Goal: Information Seeking & Learning: Learn about a topic

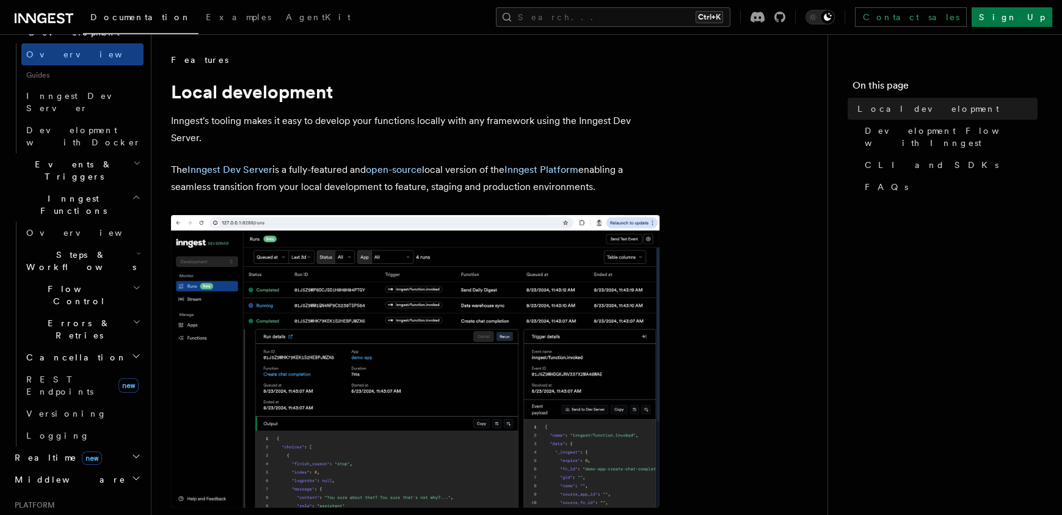
scroll to position [293, 0]
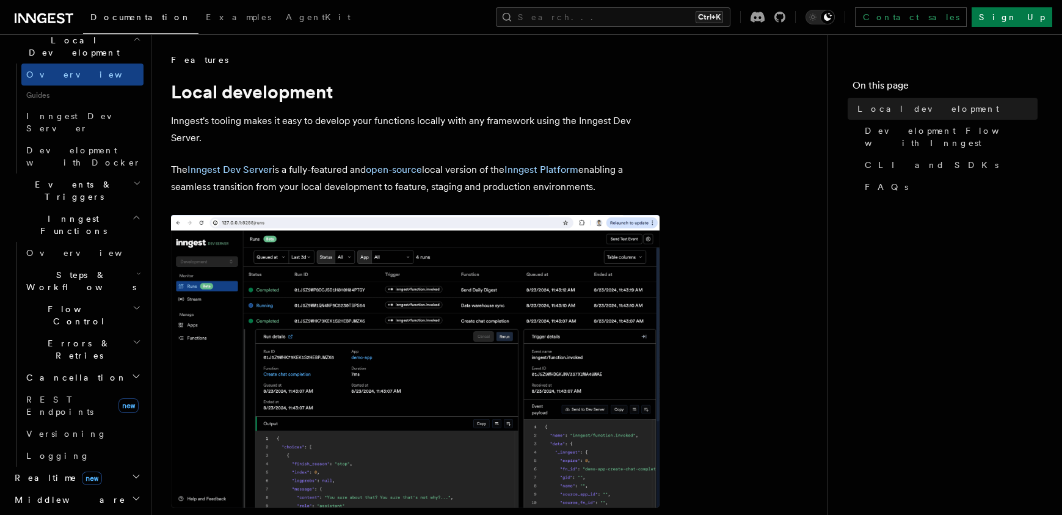
click at [90, 269] on span "Steps & Workflows" at bounding box center [78, 281] width 115 height 24
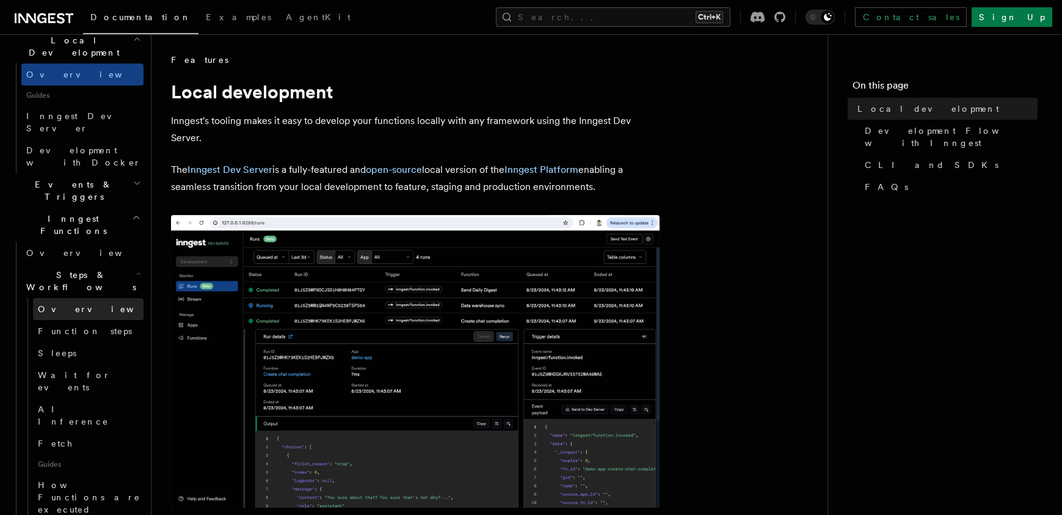
click at [74, 304] on span "Overview" at bounding box center [101, 309] width 126 height 10
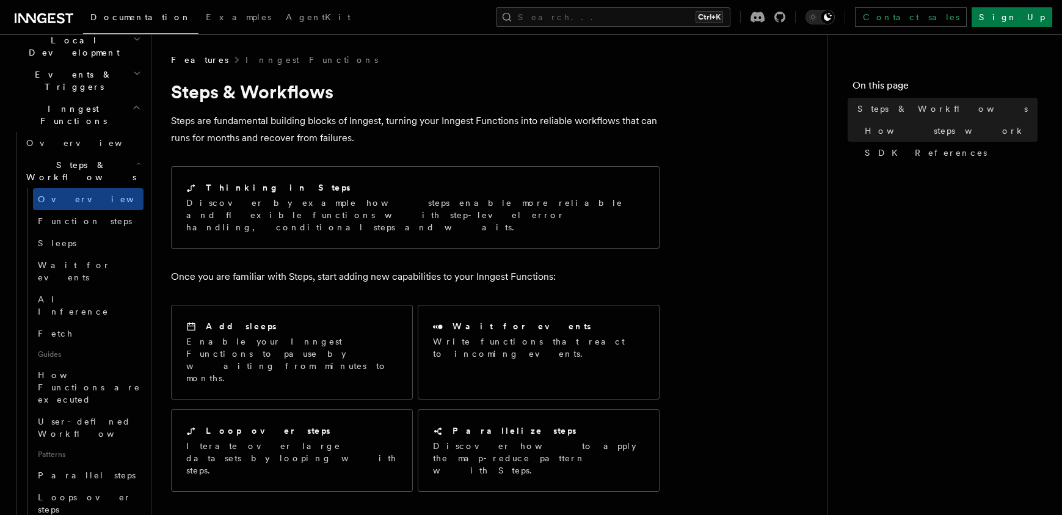
click at [865, 10] on div "Contact sales Sign Up" at bounding box center [896, 17] width 312 height 20
click at [785, 17] on icon at bounding box center [779, 17] width 11 height 11
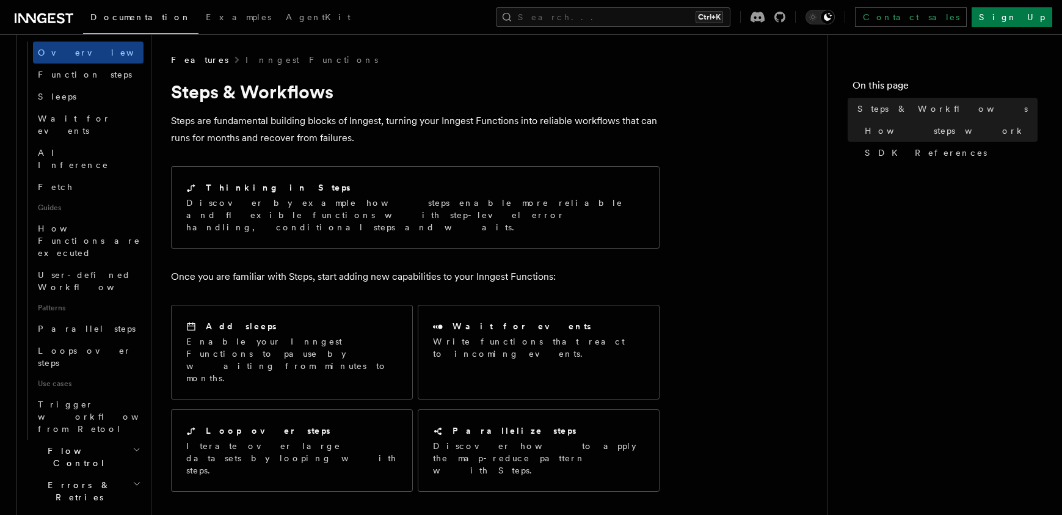
click at [99, 508] on h2 "Cancellation" at bounding box center [82, 519] width 122 height 22
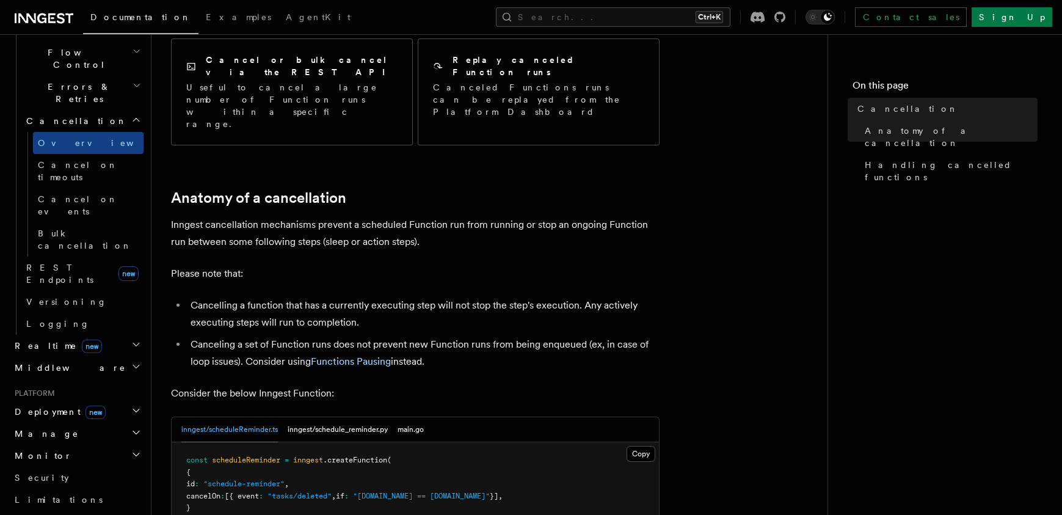
scroll to position [440, 0]
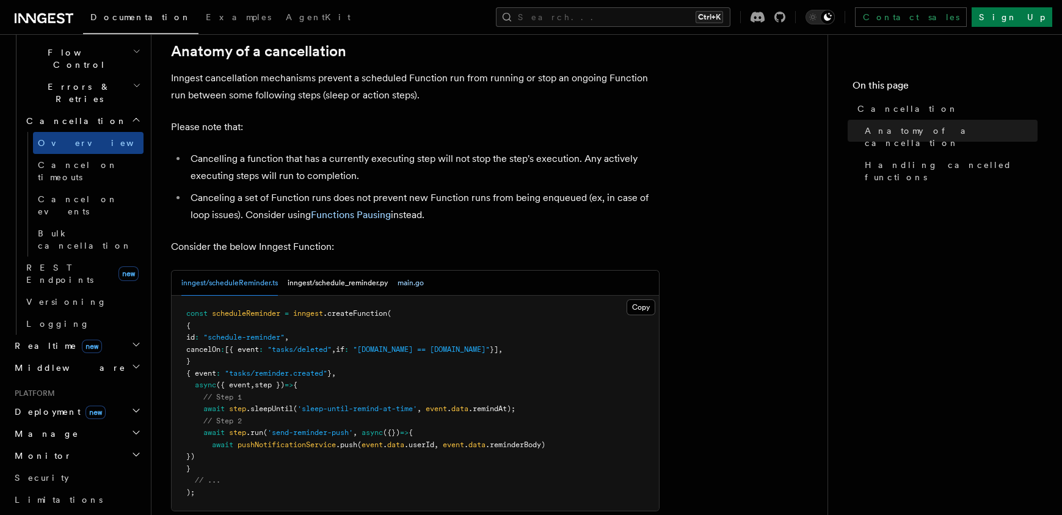
click at [416, 270] on button "main.go" at bounding box center [410, 282] width 26 height 25
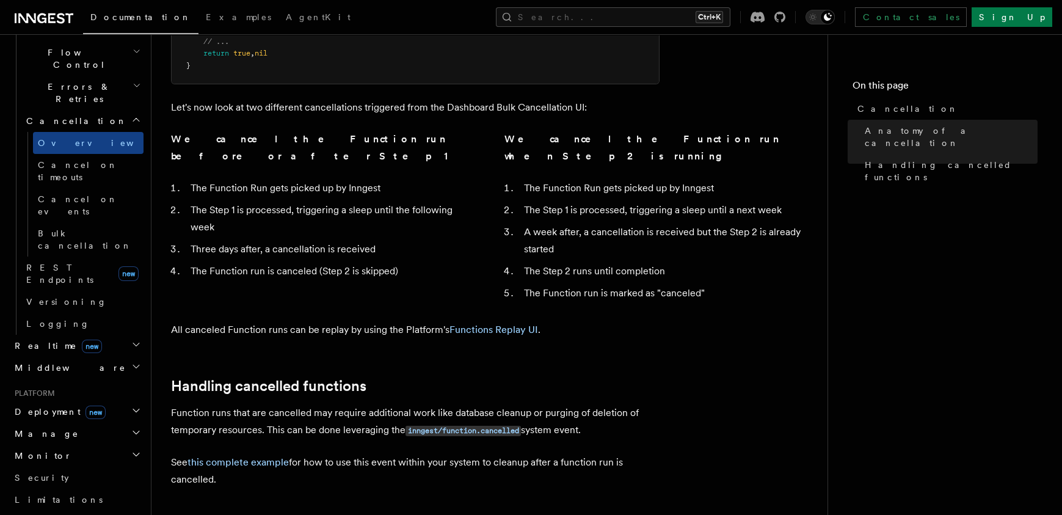
scroll to position [1011, 0]
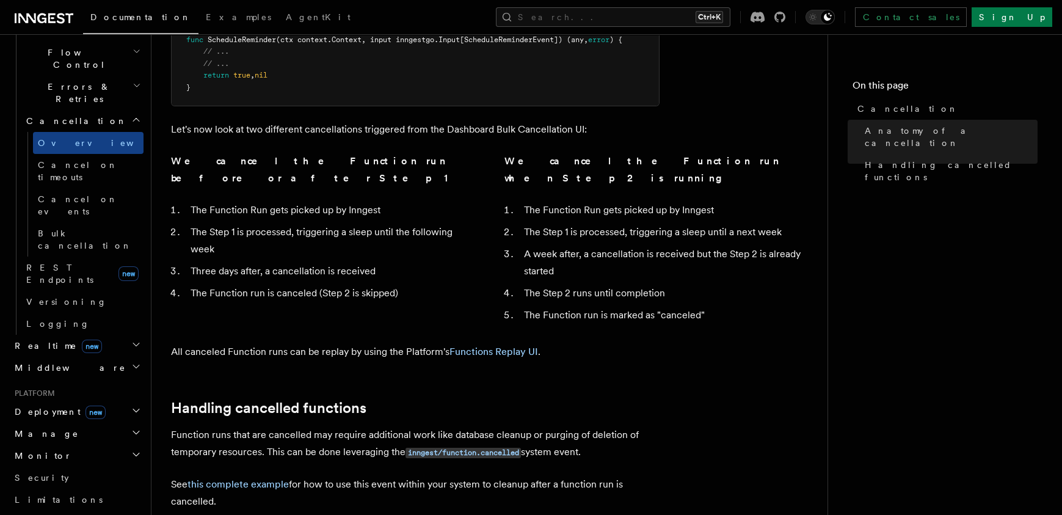
click at [51, 405] on span "Deployment new" at bounding box center [58, 411] width 96 height 12
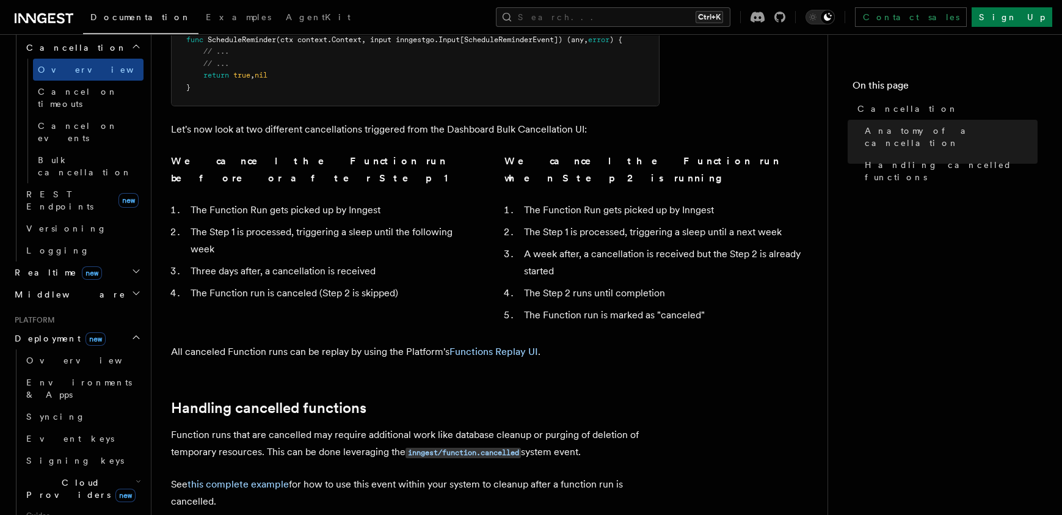
click at [136, 476] on icon "button" at bounding box center [138, 481] width 5 height 10
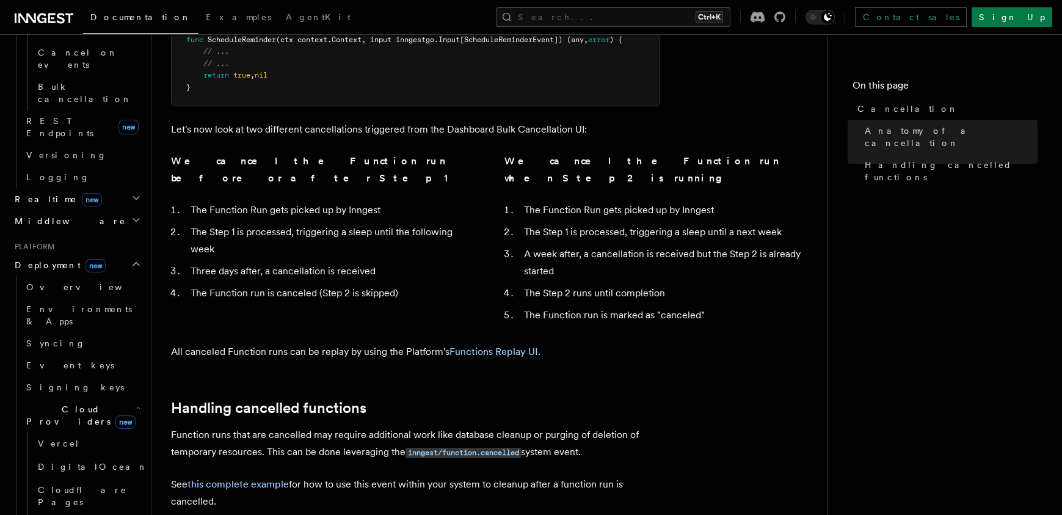
scroll to position [659, 0]
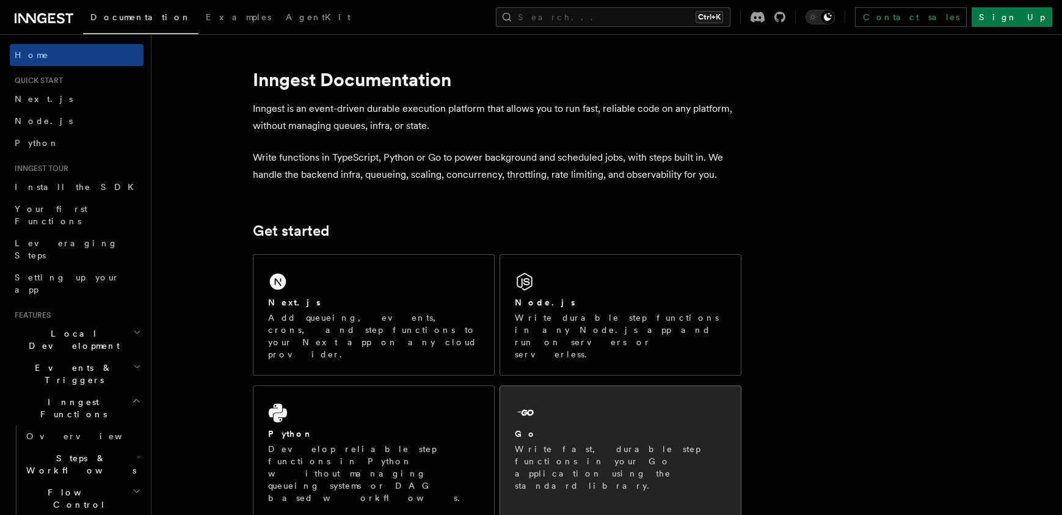
click at [560, 443] on p "Write fast, durable step functions in your Go application using the standard li…" at bounding box center [620, 467] width 211 height 49
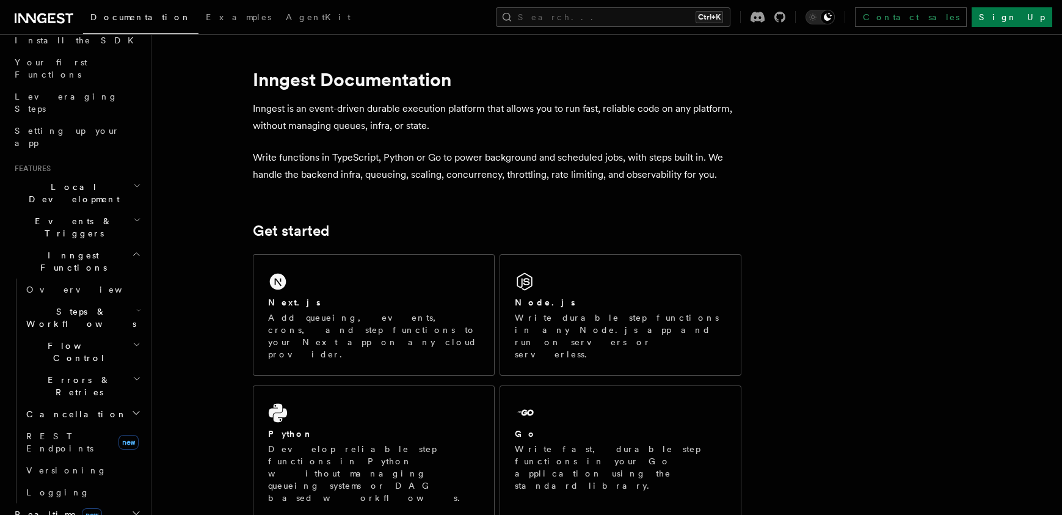
scroll to position [220, 0]
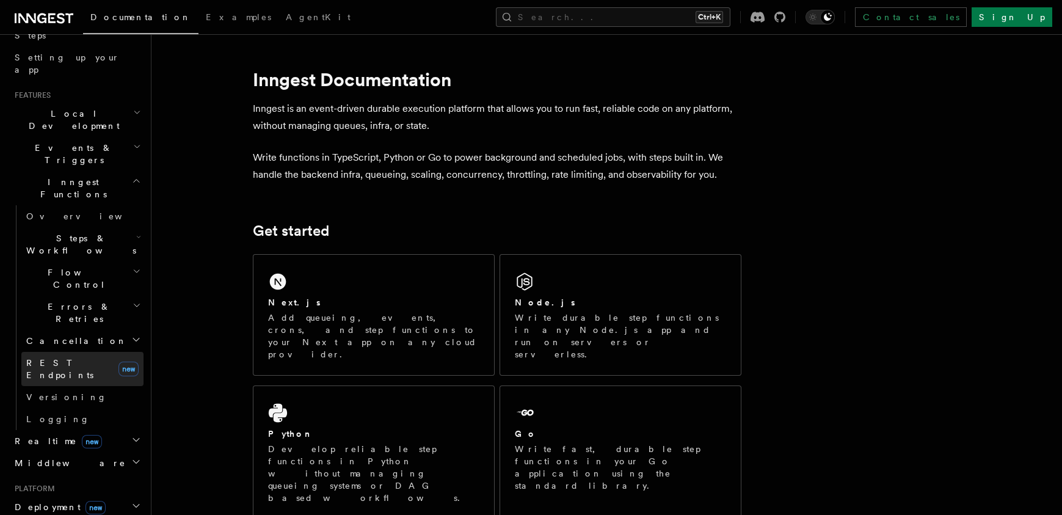
click at [65, 358] on span "REST Endpoints" at bounding box center [59, 369] width 67 height 22
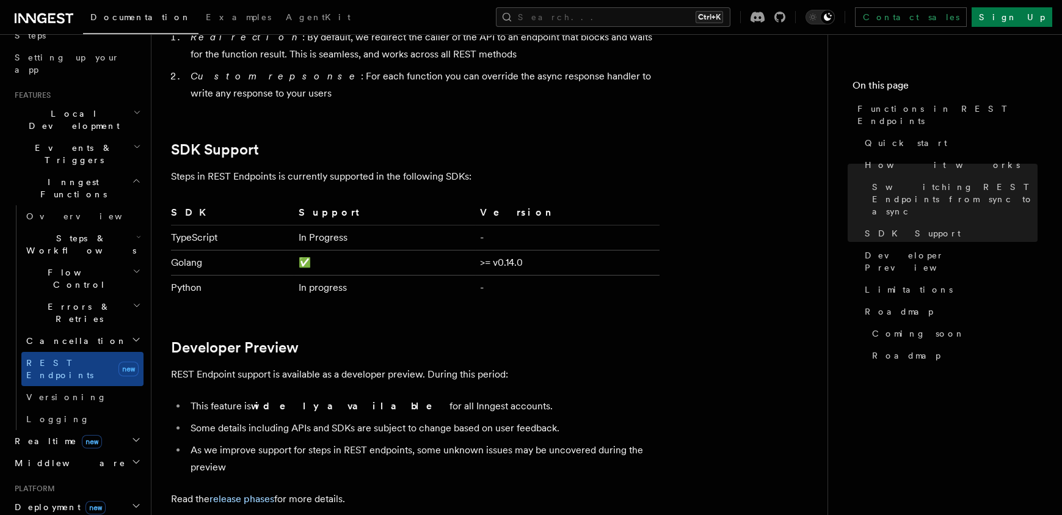
scroll to position [1685, 0]
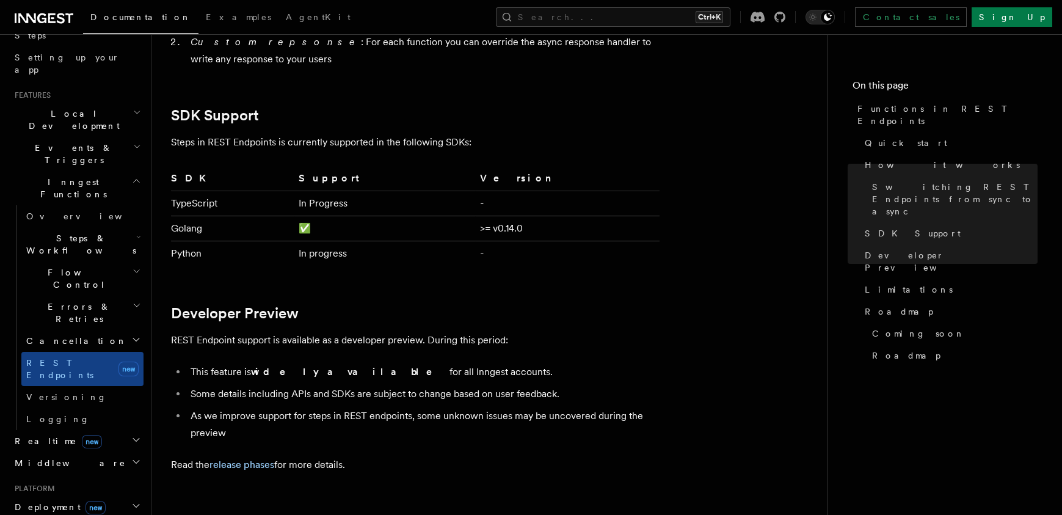
click at [31, 435] on span "Realtime new" at bounding box center [56, 441] width 92 height 12
click at [42, 458] on span "Overview" at bounding box center [89, 463] width 126 height 10
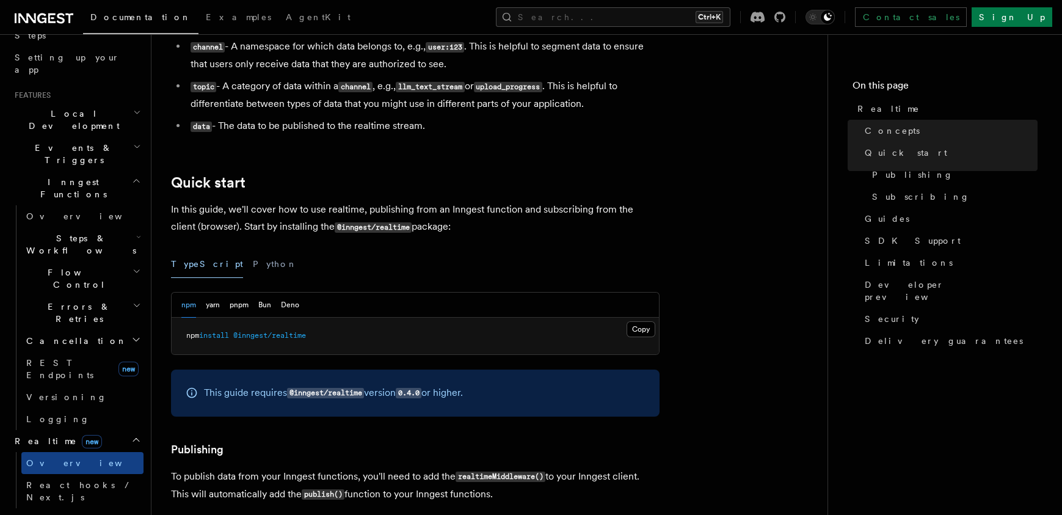
scroll to position [440, 0]
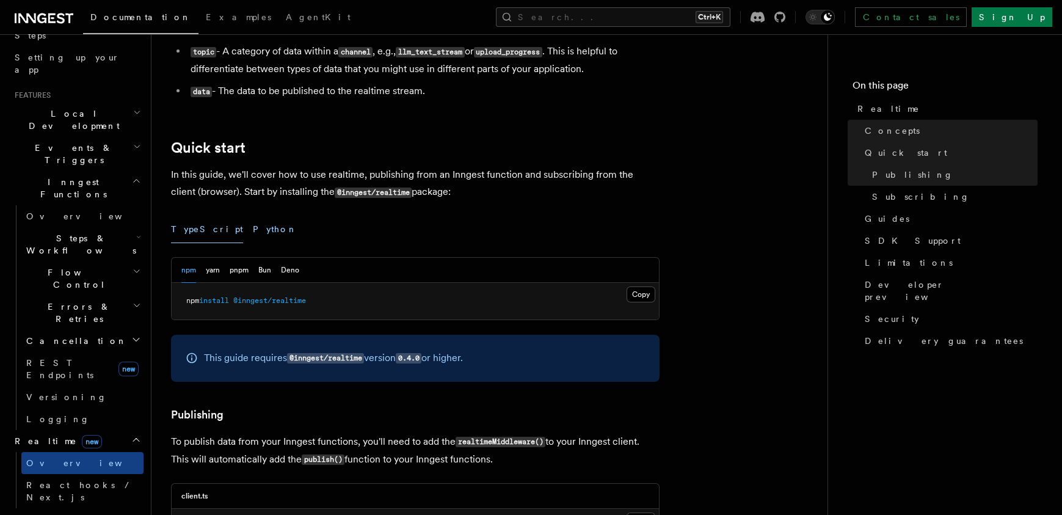
click at [253, 231] on button "Python" at bounding box center [275, 229] width 45 height 27
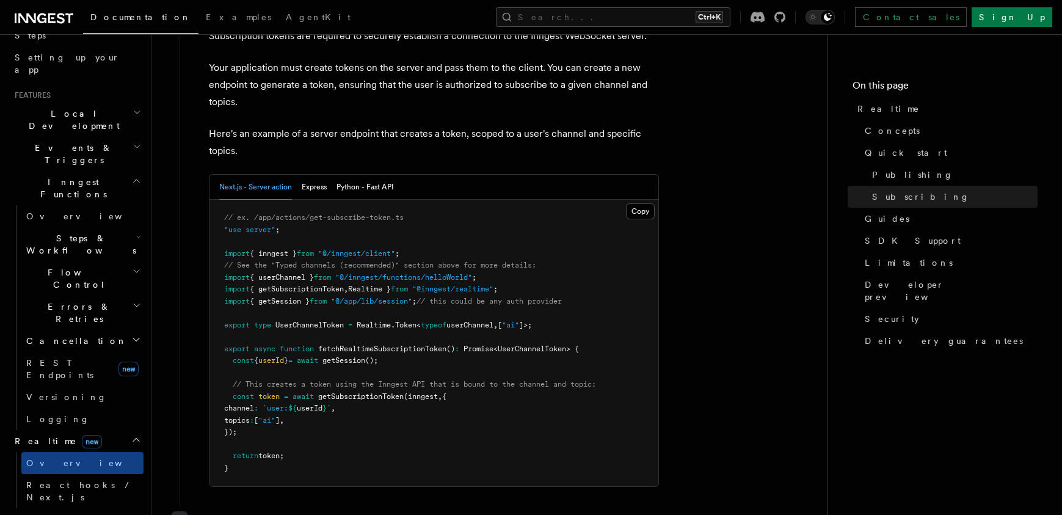
scroll to position [1465, 0]
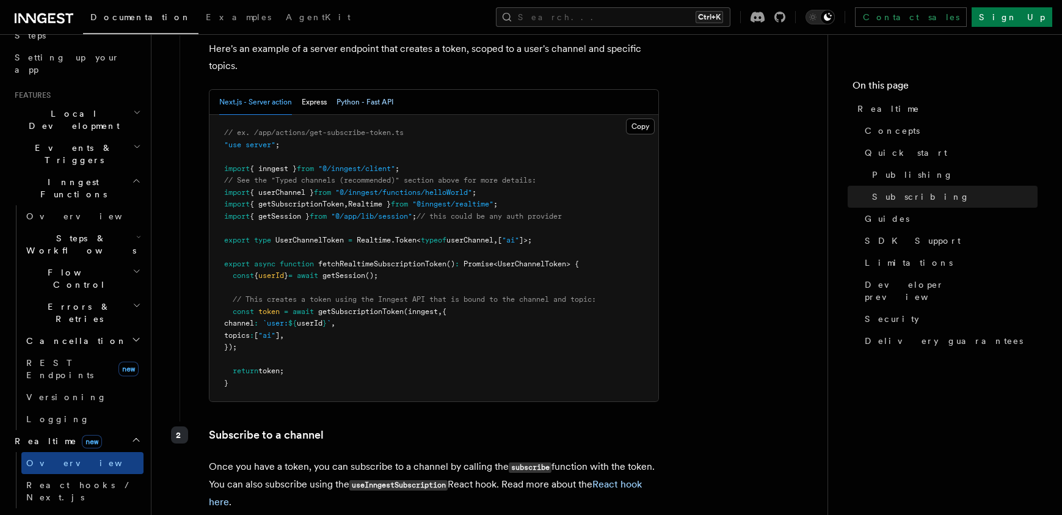
click at [343, 103] on button "Python - Fast API" at bounding box center [364, 102] width 57 height 25
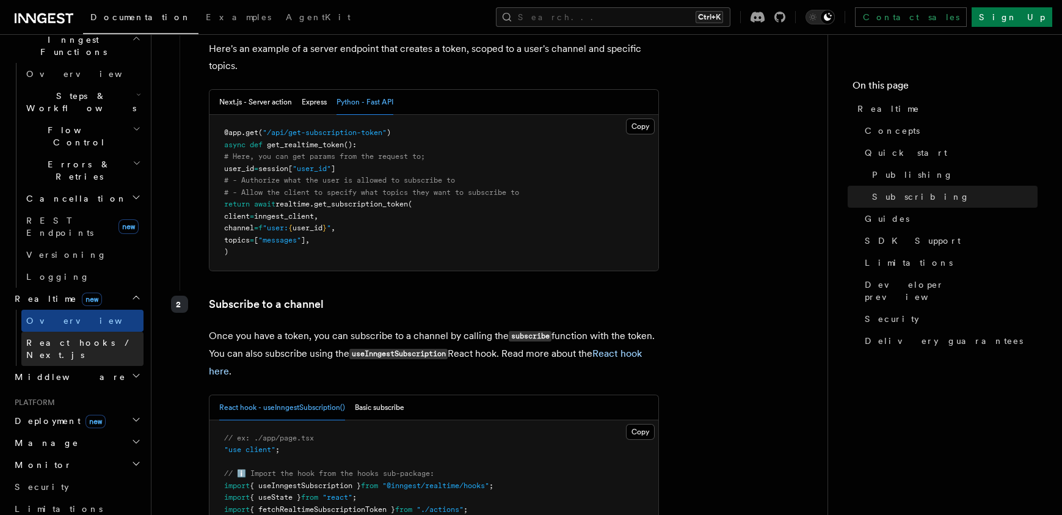
scroll to position [366, 0]
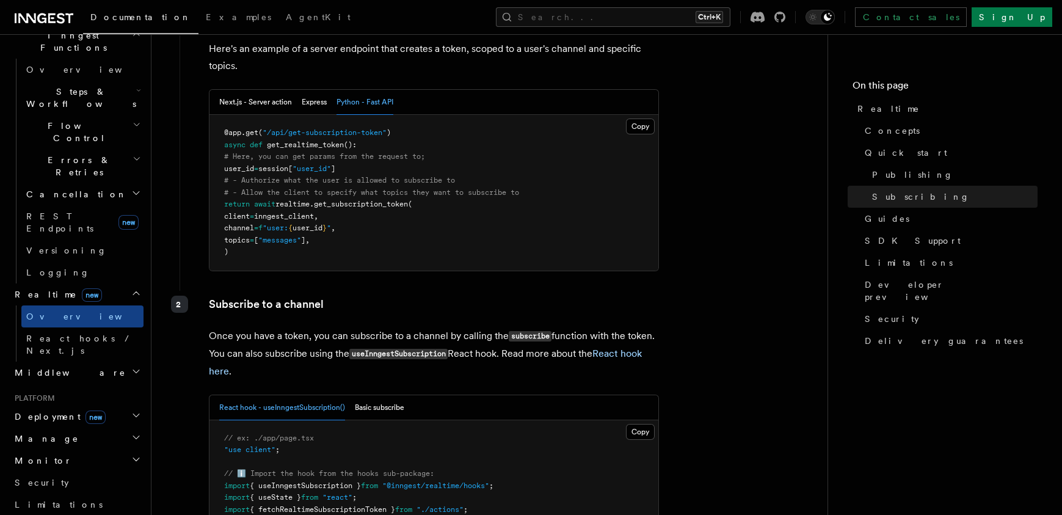
click at [53, 410] on span "Deployment new" at bounding box center [58, 416] width 96 height 12
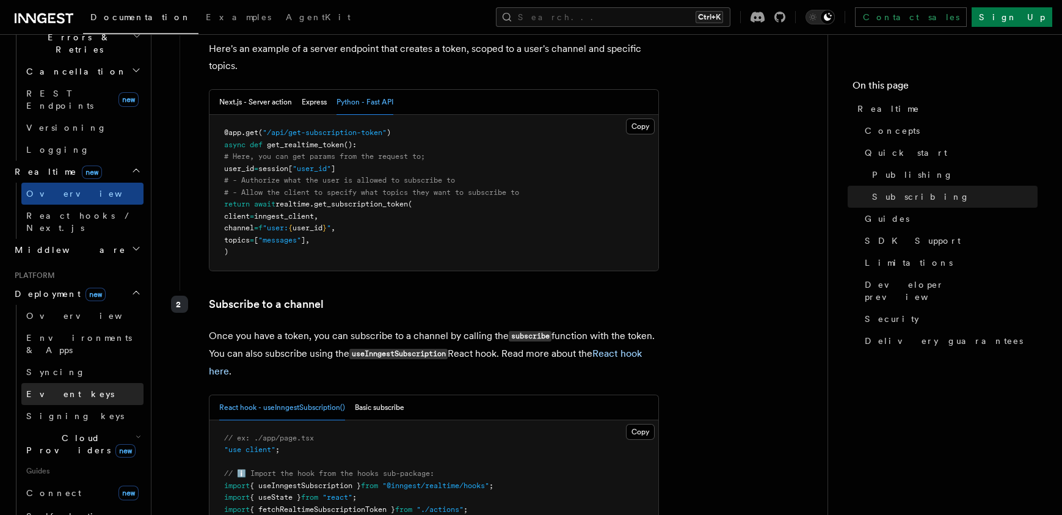
scroll to position [513, 0]
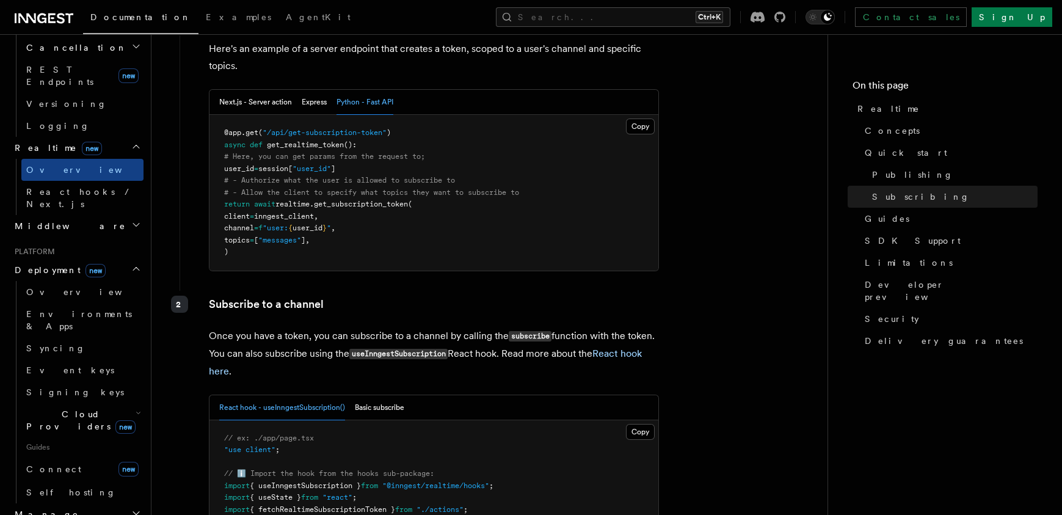
click at [67, 408] on span "Cloud Providers new" at bounding box center [78, 420] width 114 height 24
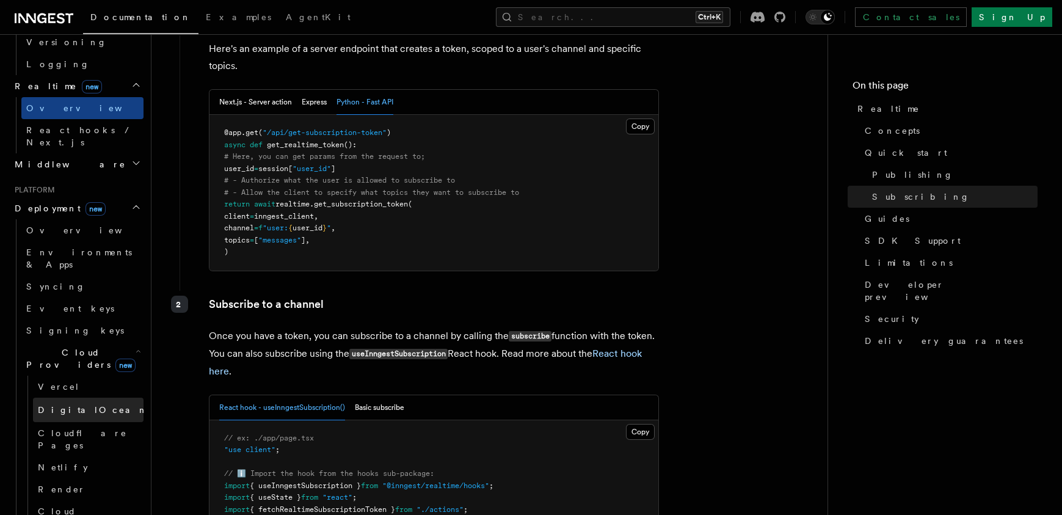
scroll to position [586, 0]
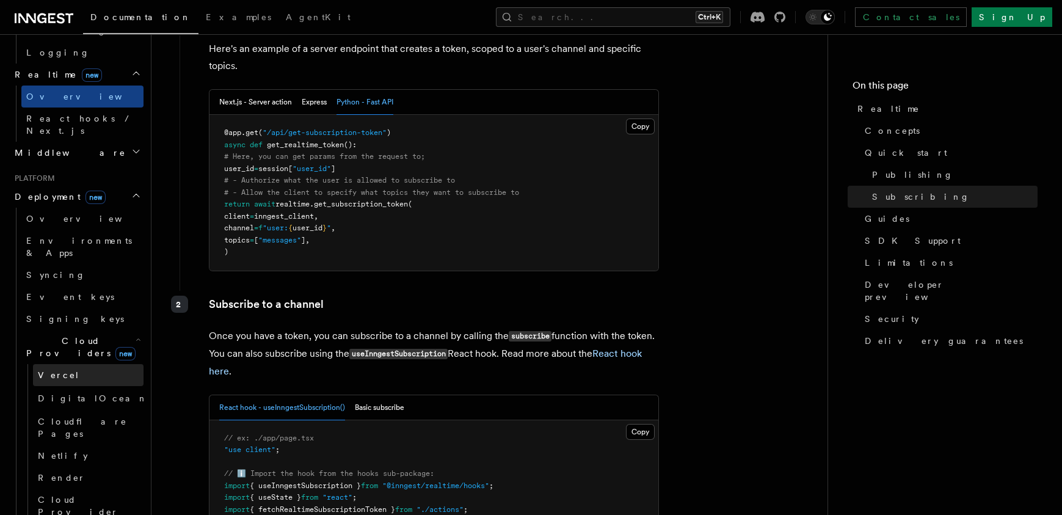
click at [69, 364] on link "Vercel" at bounding box center [88, 375] width 111 height 22
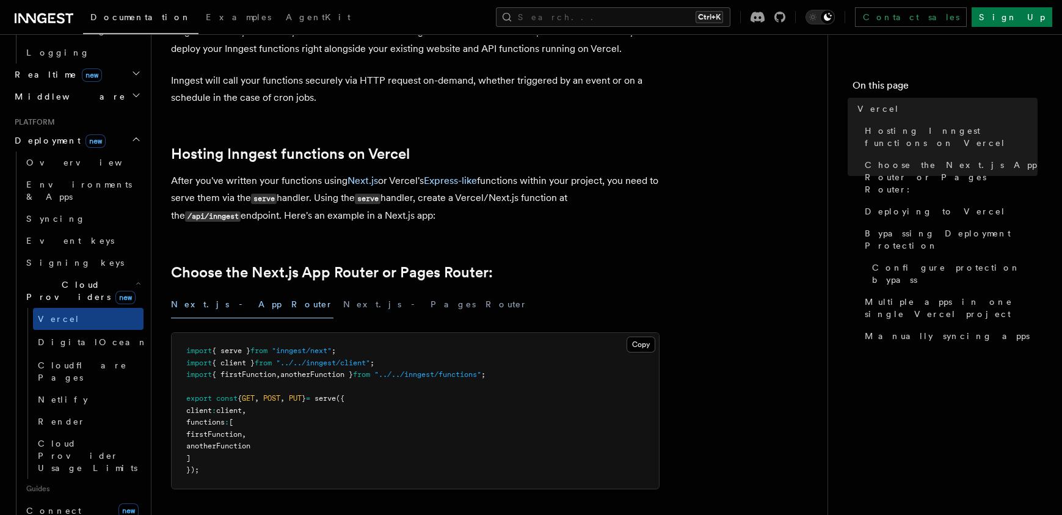
scroll to position [147, 0]
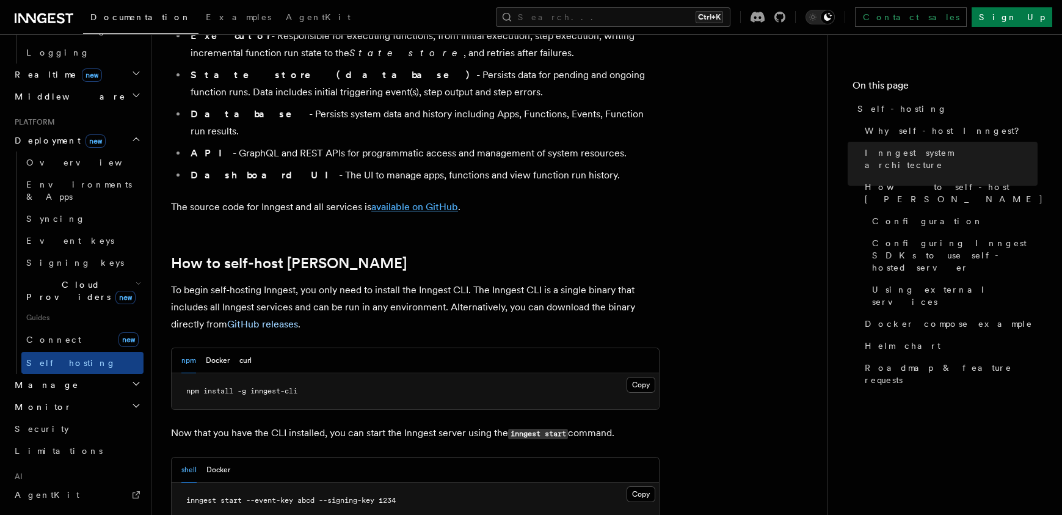
scroll to position [1099, 0]
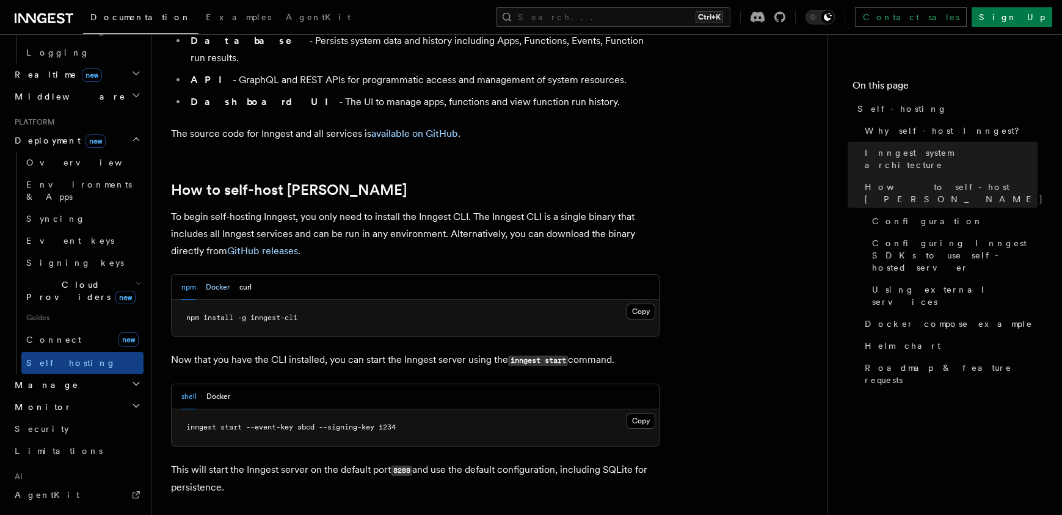
click at [214, 275] on button "Docker" at bounding box center [218, 287] width 24 height 25
click at [253, 275] on div "npm Docker curl" at bounding box center [415, 287] width 487 height 25
click at [249, 275] on button "curl" at bounding box center [245, 287] width 12 height 25
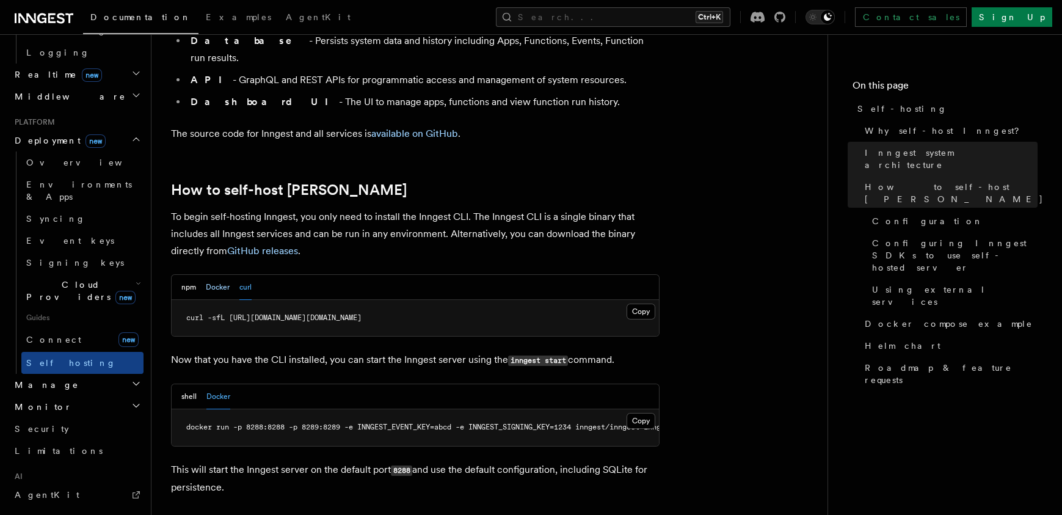
click at [212, 275] on button "Docker" at bounding box center [218, 287] width 24 height 25
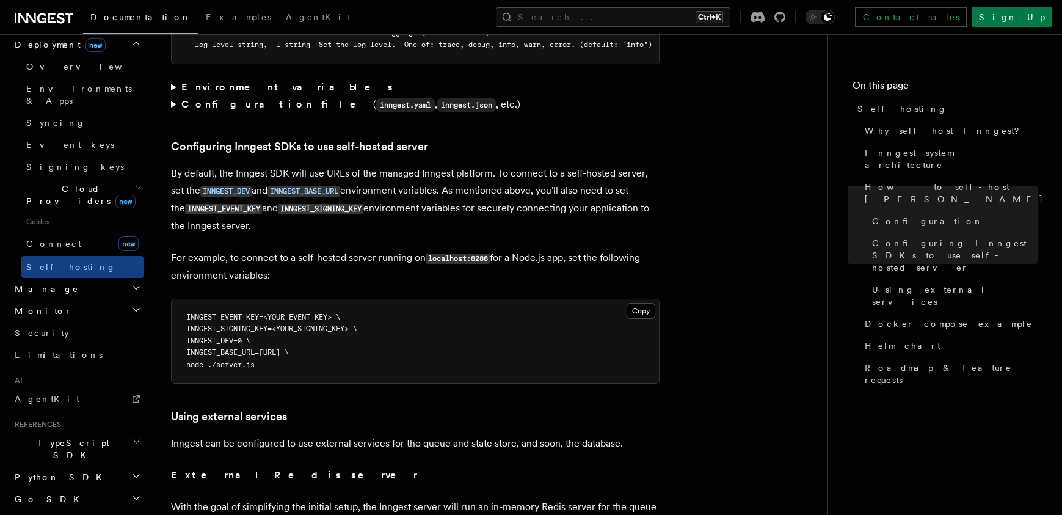
scroll to position [684, 0]
click at [133, 495] on icon "button" at bounding box center [136, 496] width 6 height 3
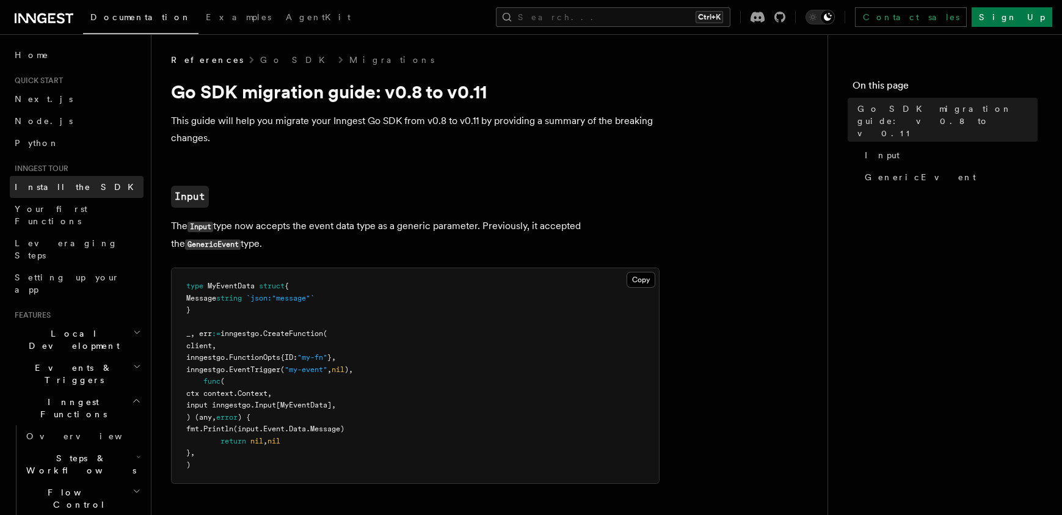
click at [26, 192] on span "Install the SDK" at bounding box center [78, 187] width 126 height 12
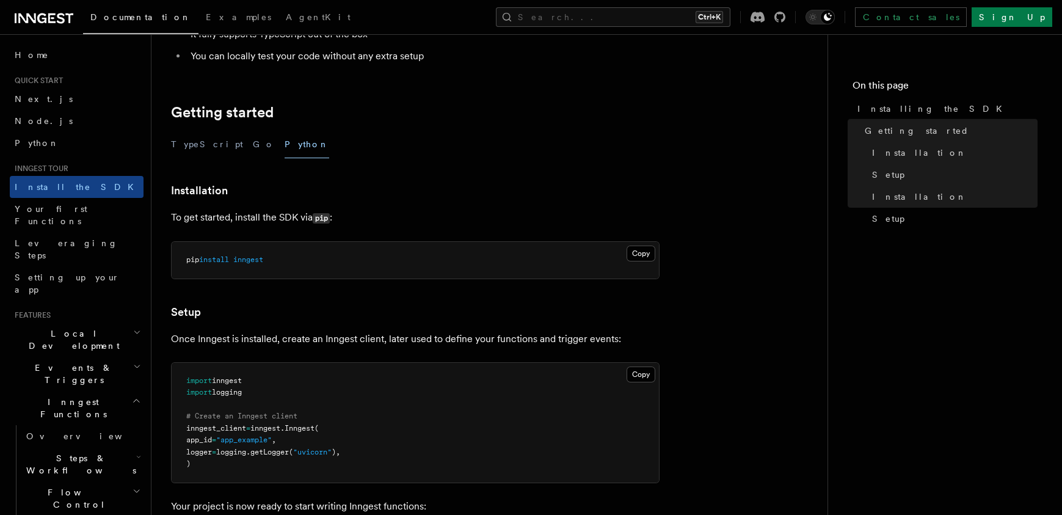
scroll to position [147, 0]
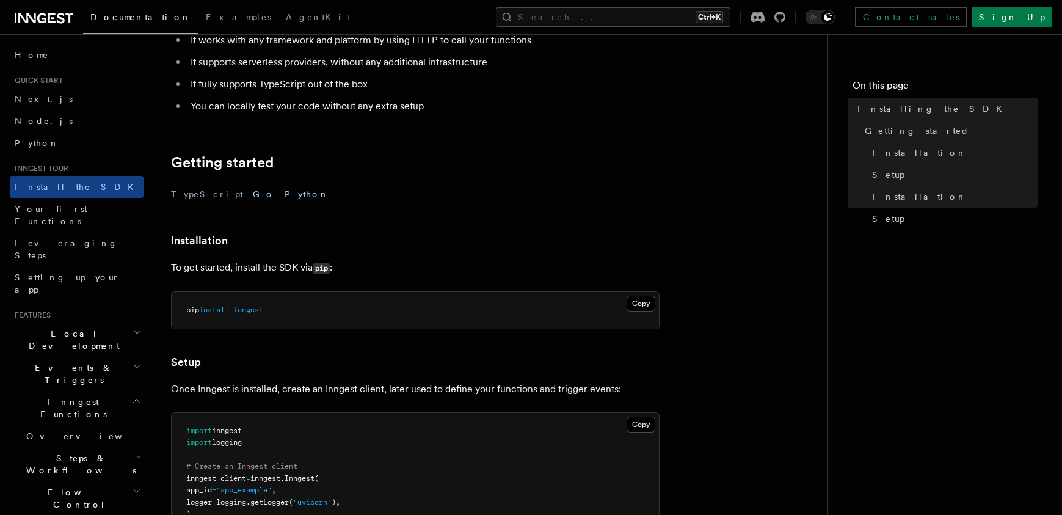
click at [253, 196] on button "Go" at bounding box center [264, 194] width 22 height 27
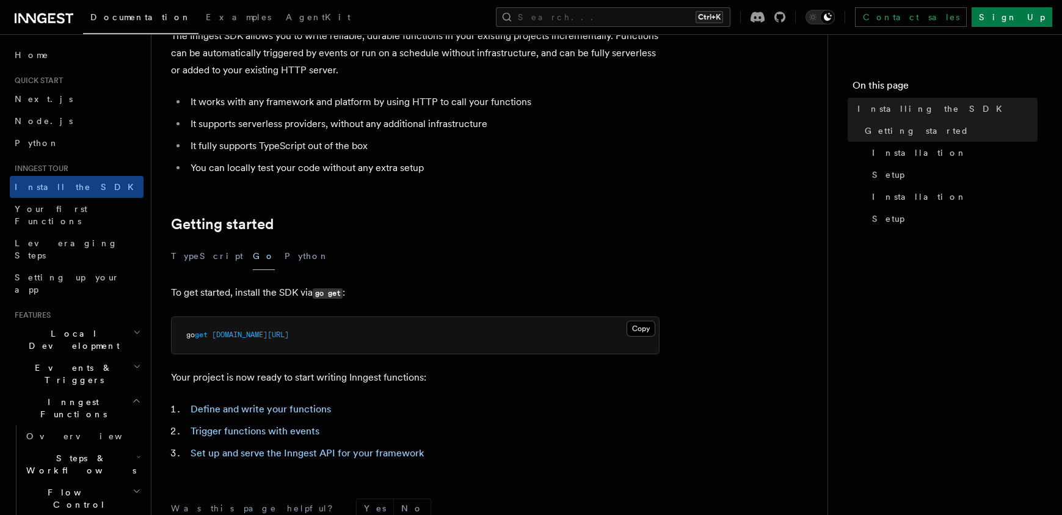
scroll to position [73, 0]
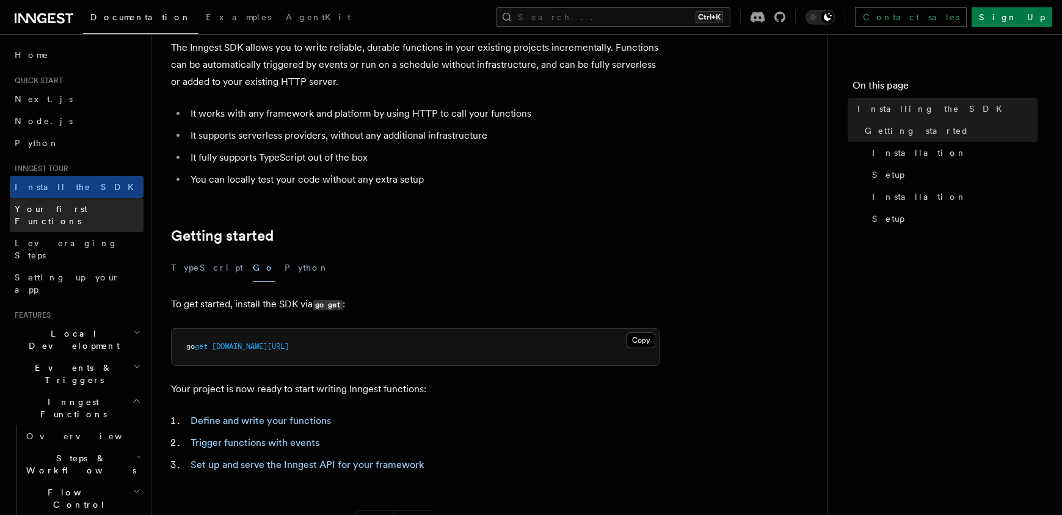
click at [20, 205] on span "Your first Functions" at bounding box center [51, 215] width 73 height 22
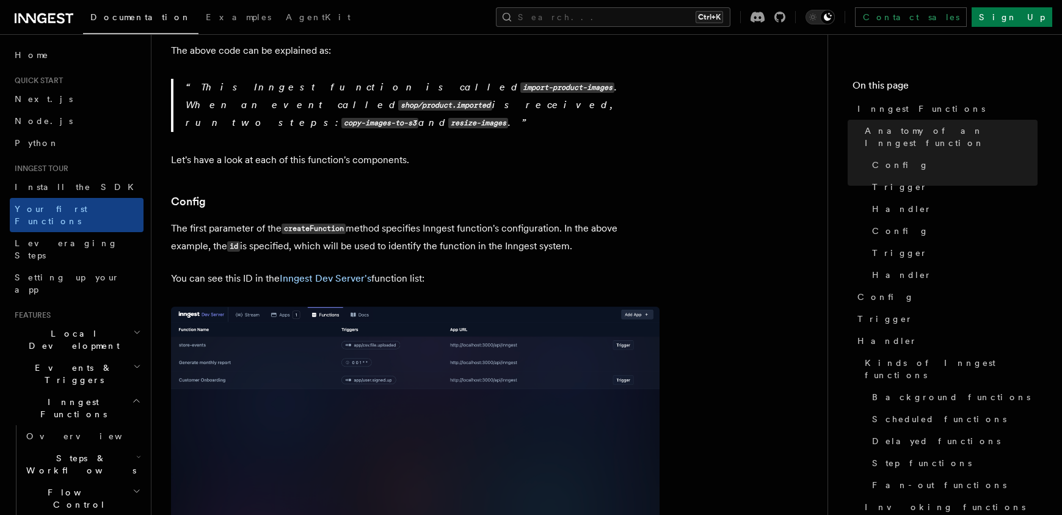
scroll to position [952, 0]
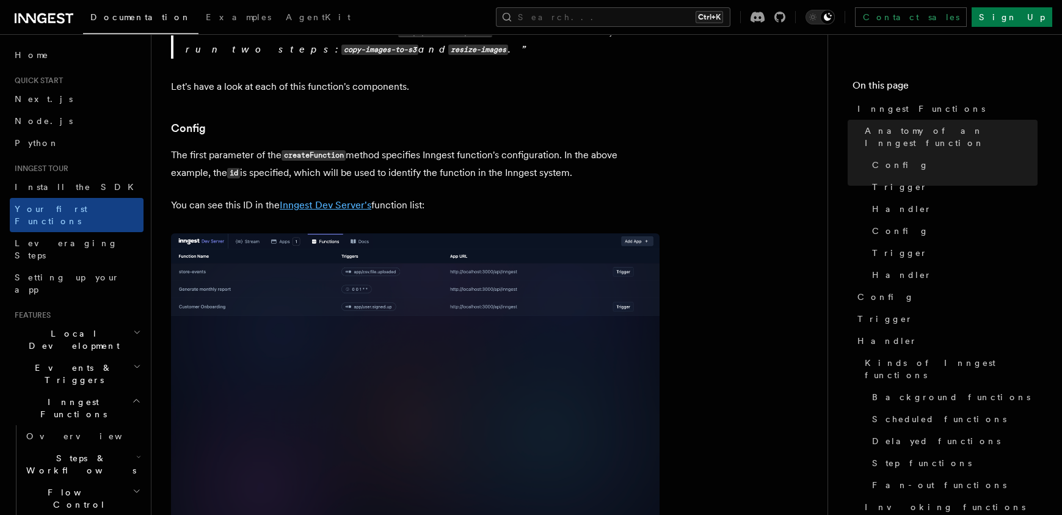
click at [306, 199] on link "Inngest Dev Server's" at bounding box center [326, 205] width 92 height 12
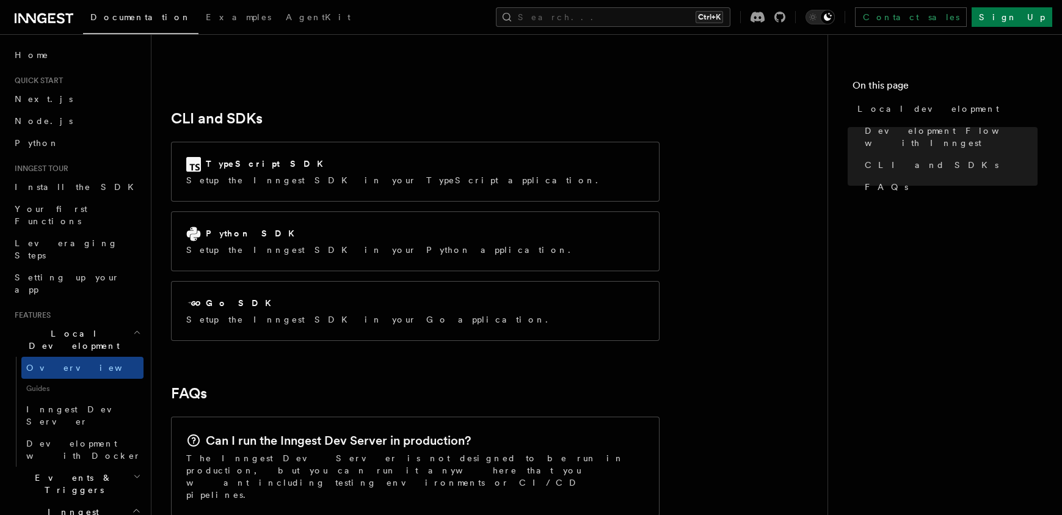
scroll to position [1612, 0]
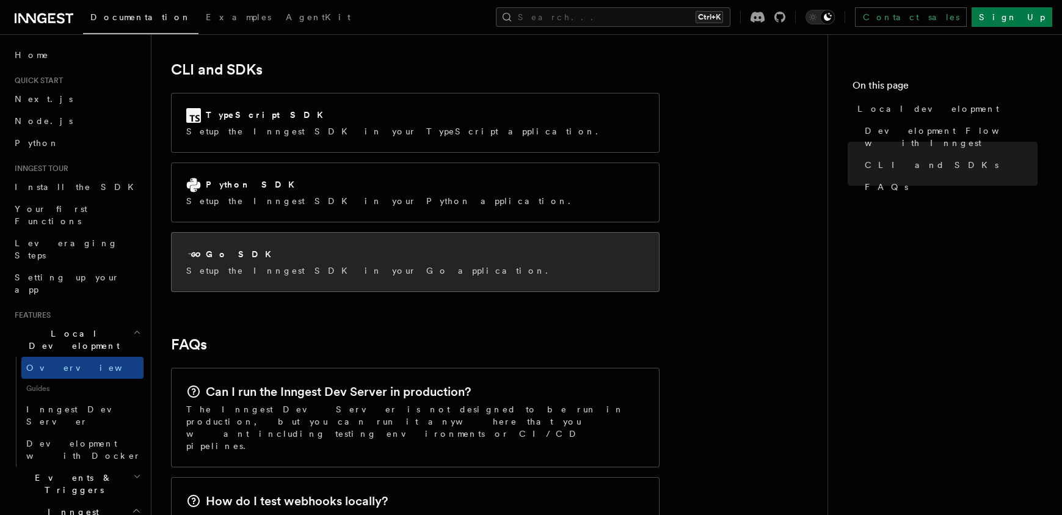
click at [289, 247] on div "Go SDK" at bounding box center [370, 254] width 369 height 15
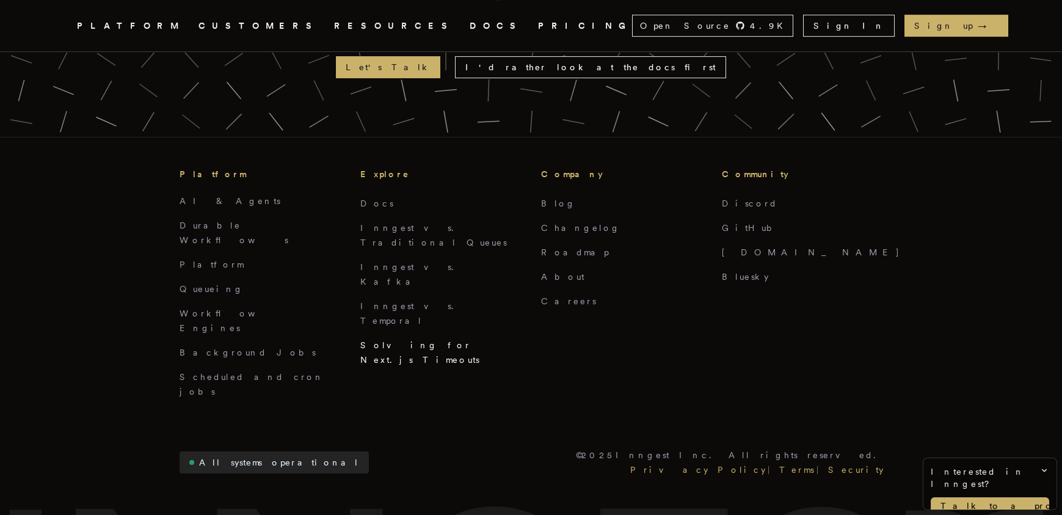
scroll to position [3150, 0]
click at [201, 305] on link "Workflow Engines" at bounding box center [231, 317] width 105 height 24
